Goal: Information Seeking & Learning: Learn about a topic

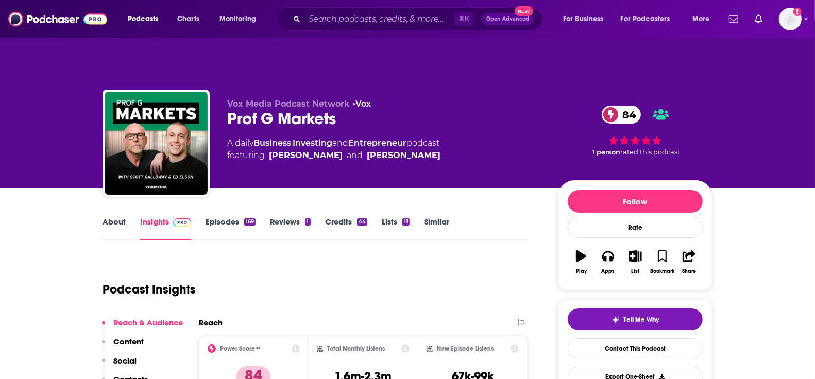
click at [121, 217] on link "About" at bounding box center [114, 229] width 23 height 24
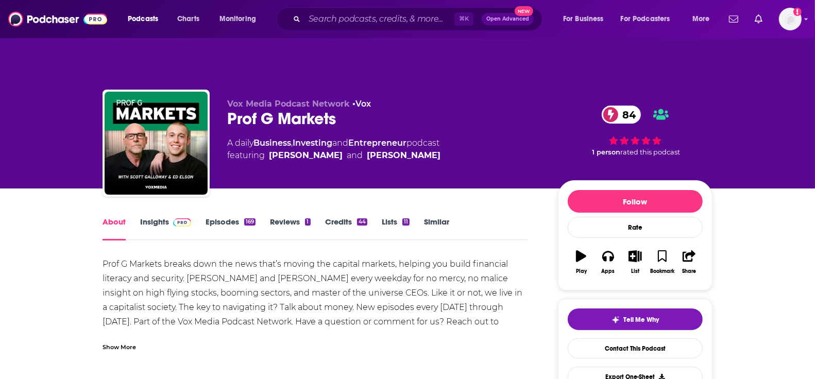
click at [148, 217] on link "Insights" at bounding box center [165, 229] width 51 height 24
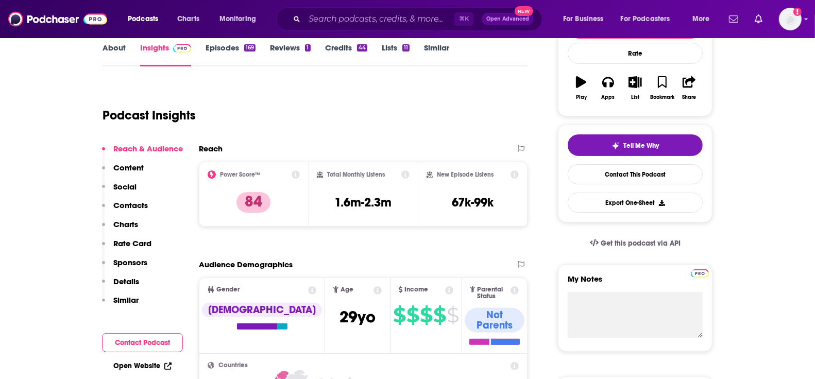
scroll to position [191, 0]
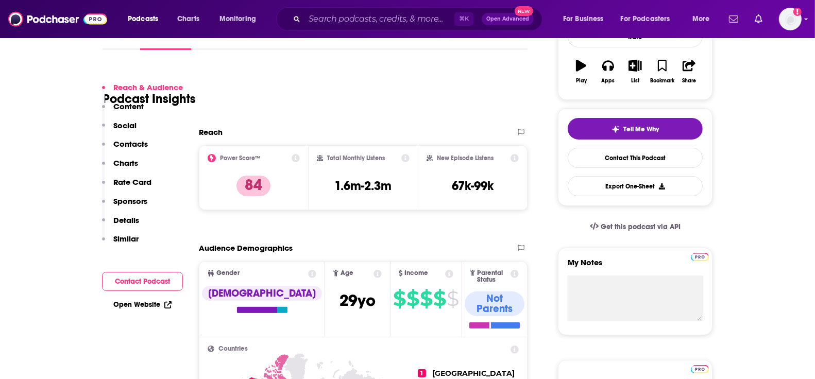
click at [129, 159] on p "Charts" at bounding box center [125, 163] width 25 height 10
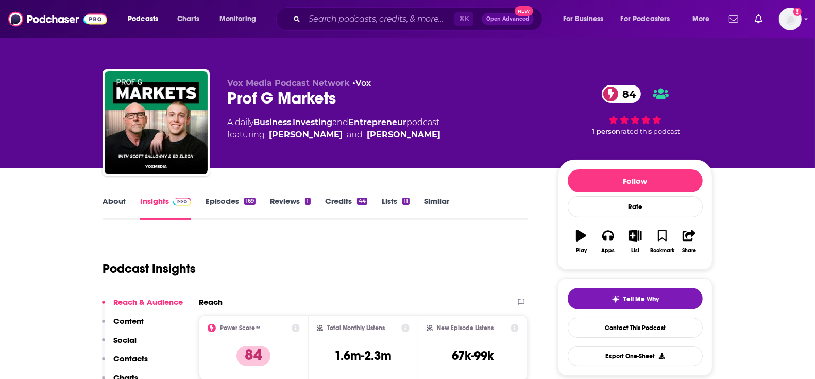
scroll to position [0, 0]
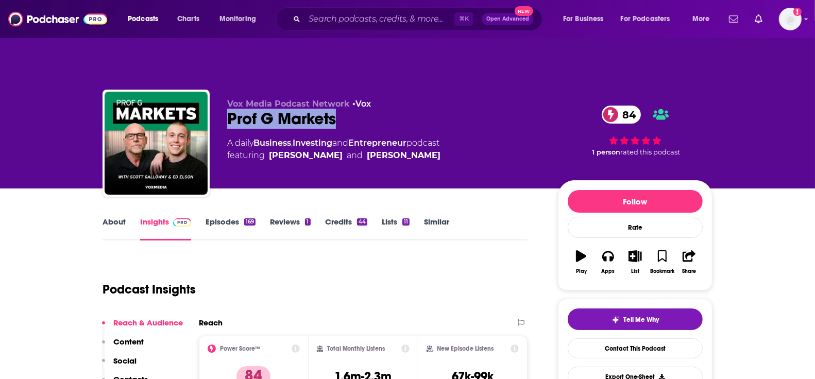
drag, startPoint x: 336, startPoint y: 94, endPoint x: 215, endPoint y: 95, distance: 120.6
click at [215, 95] on div "Vox Media Podcast Network • Vox Prof G Markets 84 A daily Business , Investing …" at bounding box center [408, 145] width 610 height 111
copy h2 "Prof G Markets"
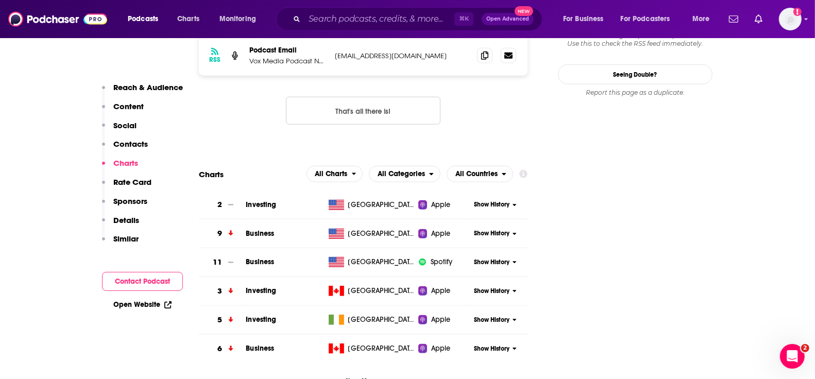
scroll to position [1030, 0]
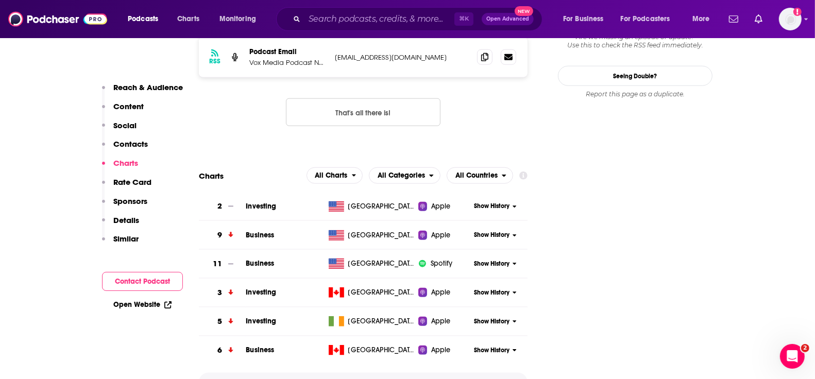
click at [364, 379] on span "Show More" at bounding box center [363, 382] width 37 height 7
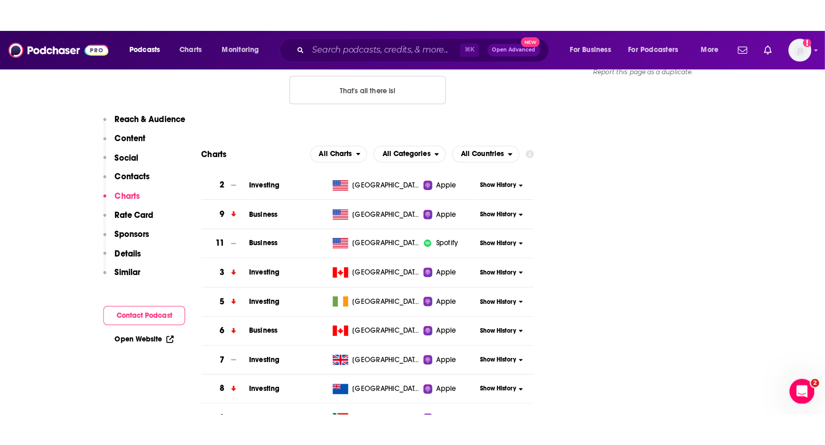
scroll to position [1088, 0]
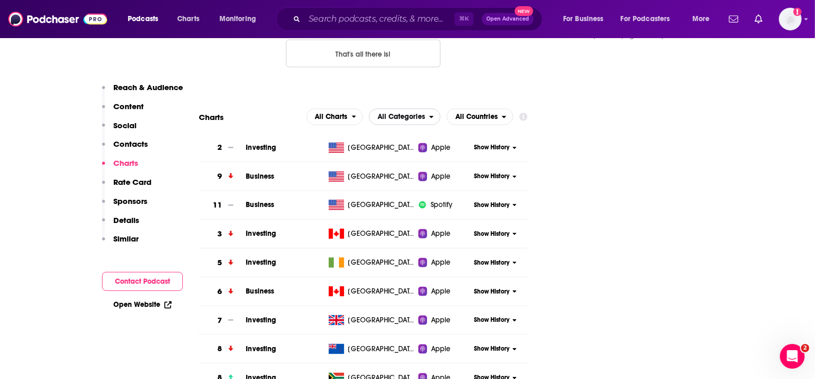
click at [425, 113] on span "All Categories" at bounding box center [401, 116] width 47 height 7
click at [397, 158] on span "Business" at bounding box center [405, 161] width 61 height 6
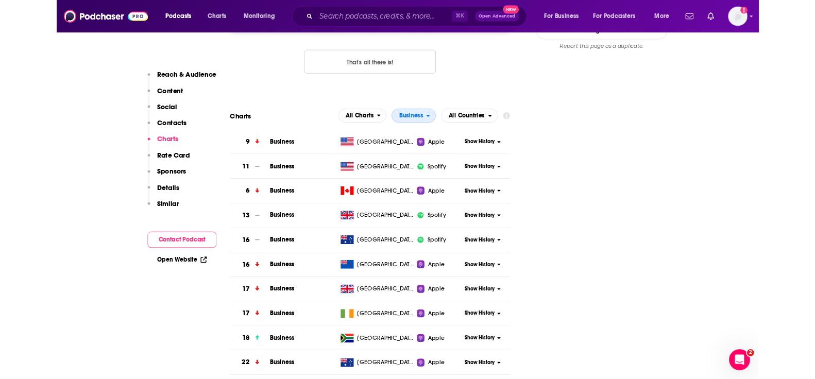
scroll to position [1079, 0]
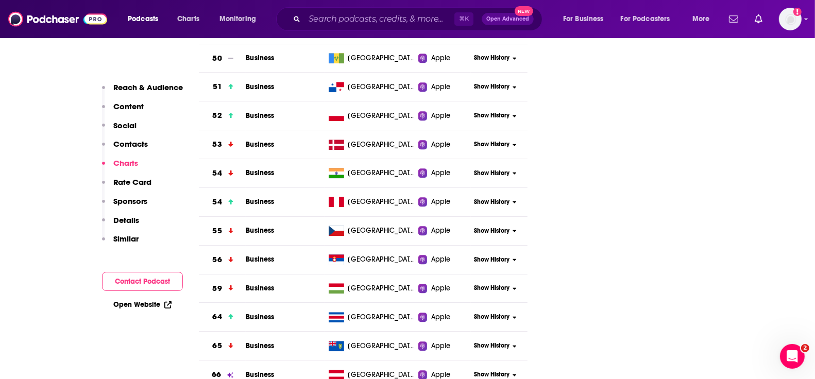
scroll to position [2503, 0]
